Goal: Obtain resource: Obtain resource

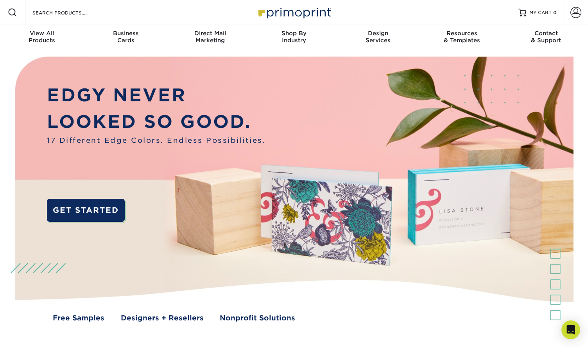
click at [121, 15] on div "Resources Menu Search Products Account SIGN IN CREATE AN ACCOUNT forgot passwor…" at bounding box center [294, 12] width 588 height 25
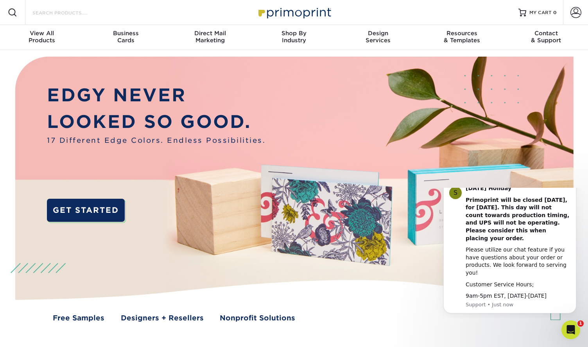
click at [81, 15] on input "Search Products" at bounding box center [70, 12] width 76 height 9
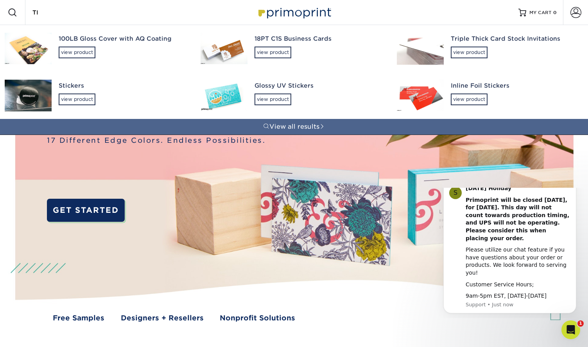
type input "T"
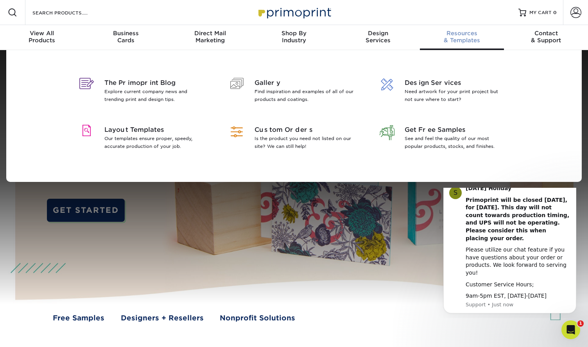
click at [447, 37] on div "Resources & Templates" at bounding box center [462, 37] width 84 height 14
click at [168, 135] on p "Our templates ensure proper, speedy, accurate production of your job." at bounding box center [154, 143] width 101 height 16
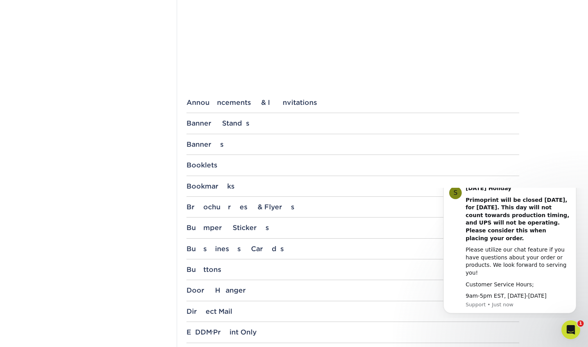
scroll to position [222, 0]
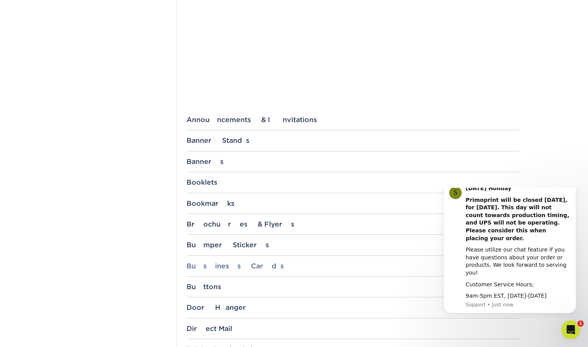
click at [213, 264] on div "Business Cards" at bounding box center [353, 266] width 333 height 8
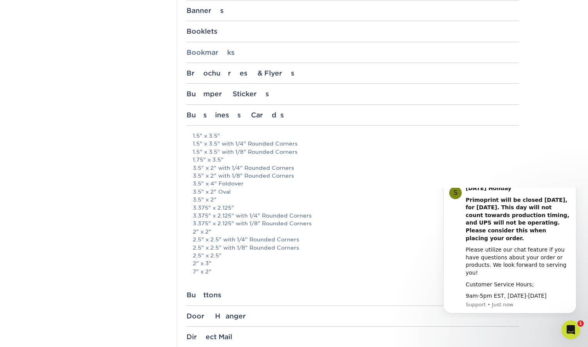
scroll to position [375, 0]
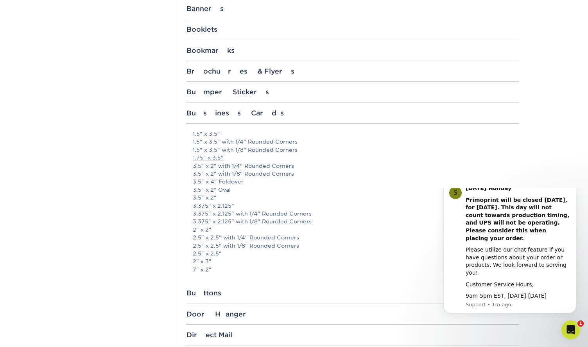
click at [201, 158] on link "1.75" x 3.5"" at bounding box center [208, 158] width 31 height 6
